Goal: Task Accomplishment & Management: Complete application form

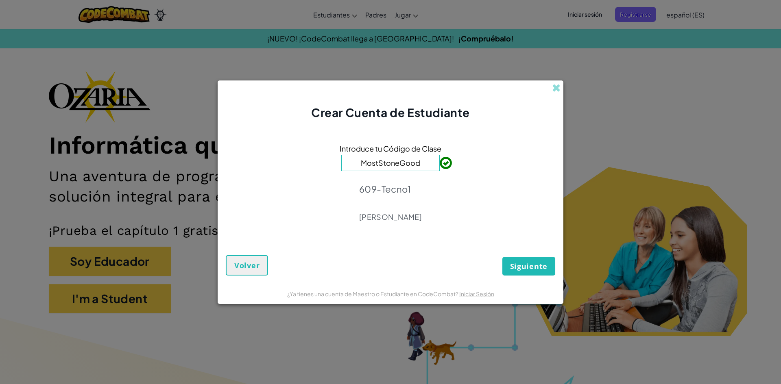
type input "MostStoneGood"
click at [520, 259] on button "Siguiente" at bounding box center [528, 266] width 53 height 19
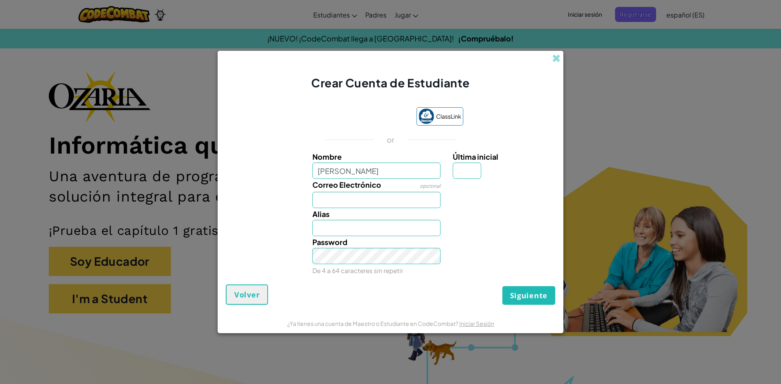
type input "[PERSON_NAME]"
click at [461, 167] on input "Última inicial" at bounding box center [467, 171] width 28 height 16
type input "G"
type input "[PERSON_NAME]"
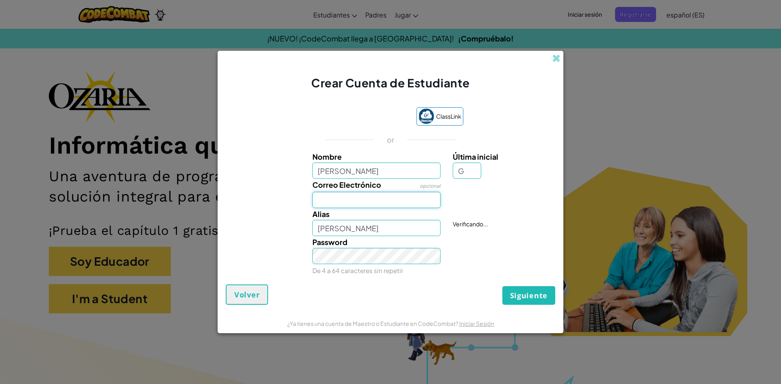
click at [416, 203] on input "Correo Electrónico" at bounding box center [376, 200] width 129 height 16
type input "A"
type input "l"
click at [397, 246] on div "Password De 4 a 64 caracteres sin repetir" at bounding box center [376, 256] width 141 height 40
click at [428, 202] on input "[EMAIL_ADDRESS][DOMAIN_NAME]" at bounding box center [376, 200] width 129 height 16
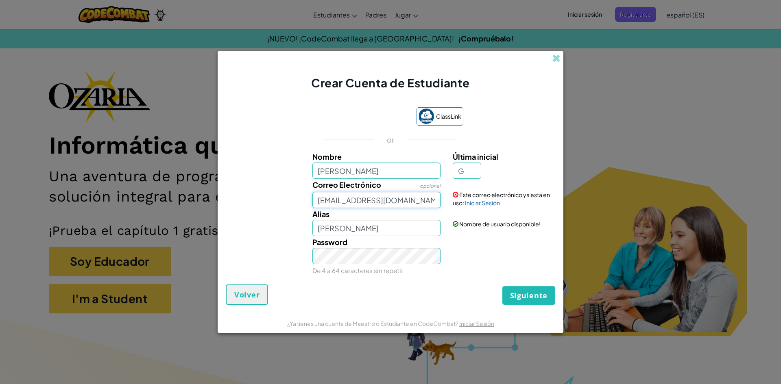
click at [423, 200] on input "[EMAIL_ADDRESS][DOMAIN_NAME]" at bounding box center [376, 200] width 129 height 16
type input "[EMAIL_ADDRESS][DOMAIN_NAME]"
click at [457, 194] on span at bounding box center [456, 195] width 6 height 6
click at [457, 193] on span at bounding box center [456, 195] width 6 height 6
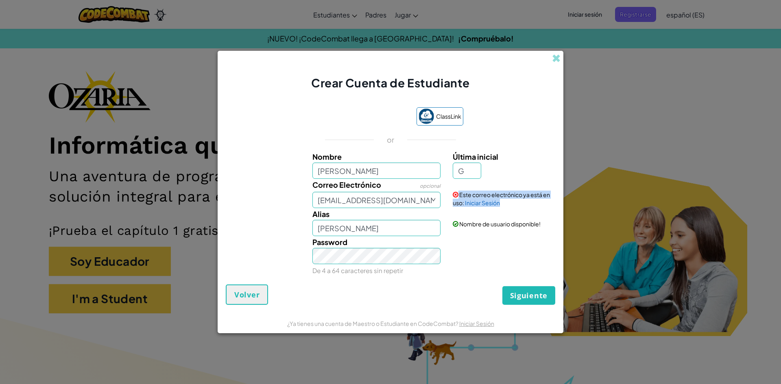
click at [457, 194] on span at bounding box center [456, 195] width 6 height 6
click at [455, 242] on div "Password De 4 a 64 caracteres sin repetir" at bounding box center [391, 256] width 338 height 40
click at [430, 227] on input "[PERSON_NAME]" at bounding box center [376, 228] width 129 height 16
type input "[PERSON_NAME]"
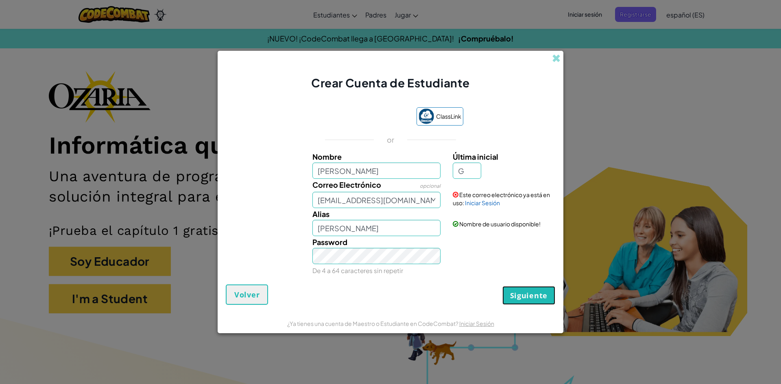
click at [514, 290] on button "Siguiente" at bounding box center [528, 295] width 53 height 19
click at [356, 203] on input "[EMAIL_ADDRESS][DOMAIN_NAME]" at bounding box center [376, 200] width 129 height 16
type input "@[DOMAIN_NAME]"
drag, startPoint x: 387, startPoint y: 197, endPoint x: 311, endPoint y: 206, distance: 76.1
click at [311, 206] on div "Correo Electrónico opcional @[DOMAIN_NAME]" at bounding box center [376, 193] width 141 height 29
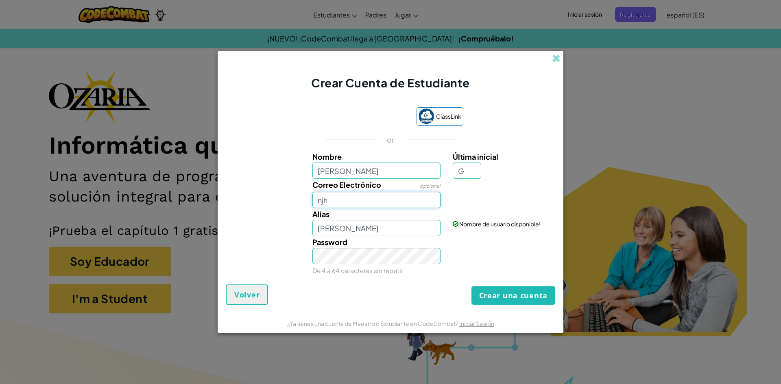
click at [363, 198] on input "njh" at bounding box center [376, 200] width 129 height 16
type input "n"
type input "[EMAIL_ADDRESS][DOMAIN_NAME]"
click at [494, 203] on link "Iniciar Sesión" at bounding box center [482, 202] width 35 height 7
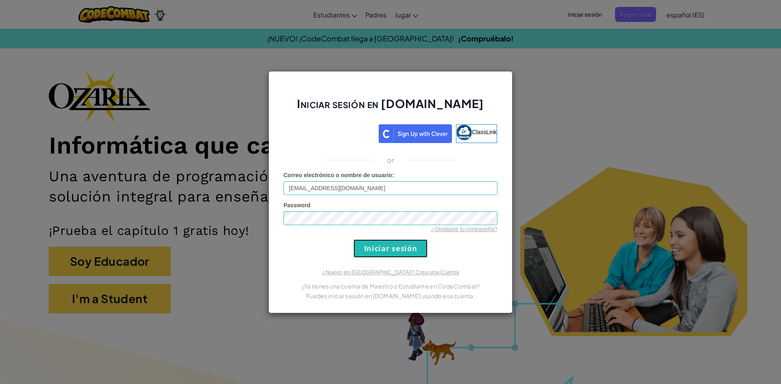
click at [358, 250] on input "Iniciar sesión" at bounding box center [391, 249] width 74 height 18
click at [367, 246] on input "Iniciar sesión" at bounding box center [391, 249] width 74 height 18
